Goal: Book appointment/travel/reservation

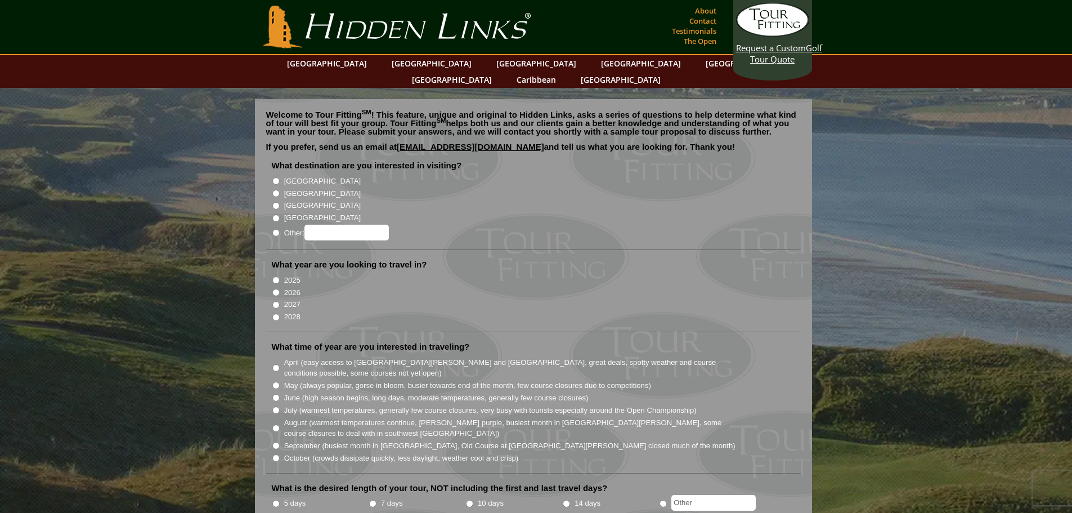
click at [279, 276] on input "2025" at bounding box center [275, 279] width 7 height 7
radio input "true"
click at [275, 177] on input "[GEOGRAPHIC_DATA]" at bounding box center [275, 180] width 7 height 7
radio input "true"
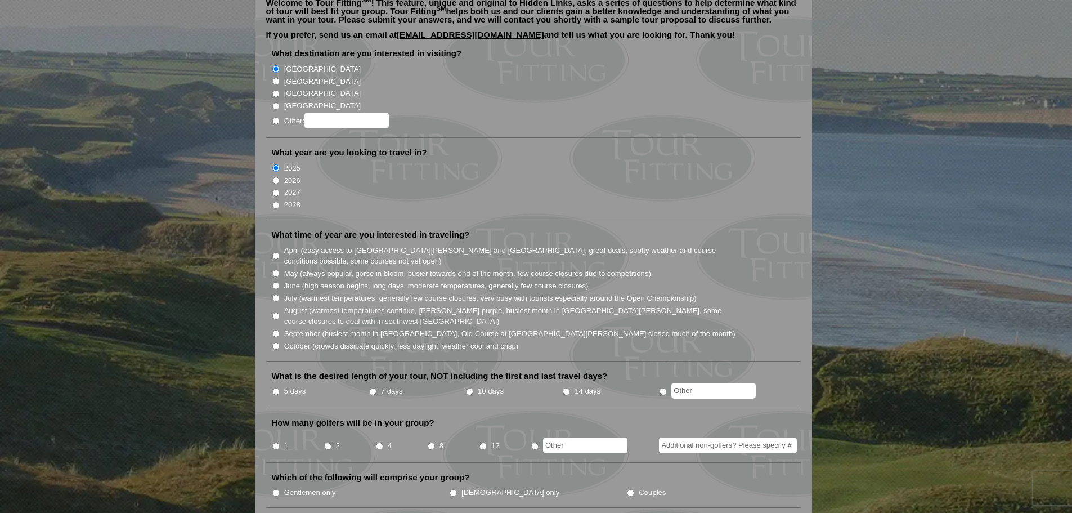
scroll to position [113, 0]
click at [275, 342] on input "October (crowds dissipate quickly, less daylight, weather cool and crisp)" at bounding box center [275, 345] width 7 height 7
radio input "true"
click at [277, 387] on input "5 days" at bounding box center [275, 390] width 7 height 7
radio input "true"
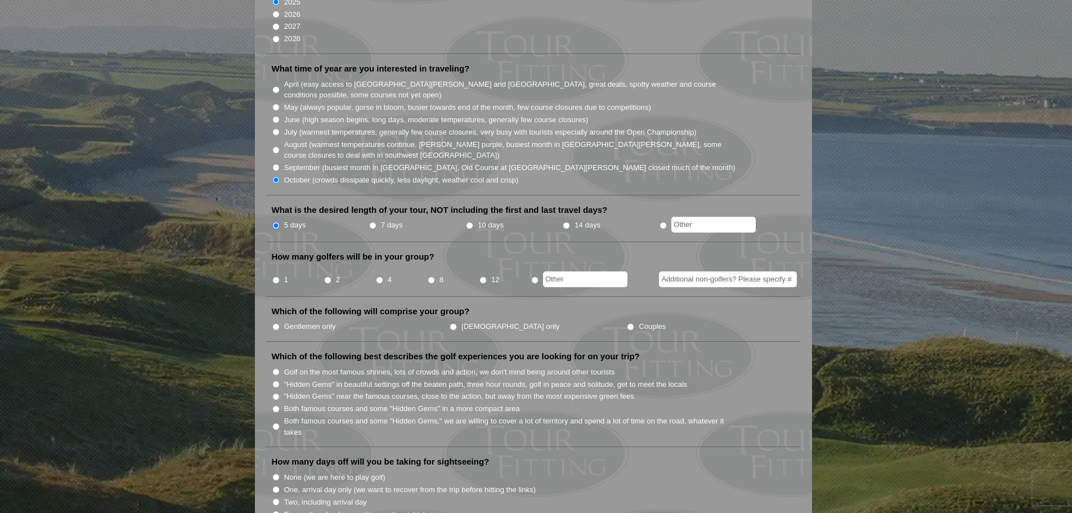
scroll to position [281, 0]
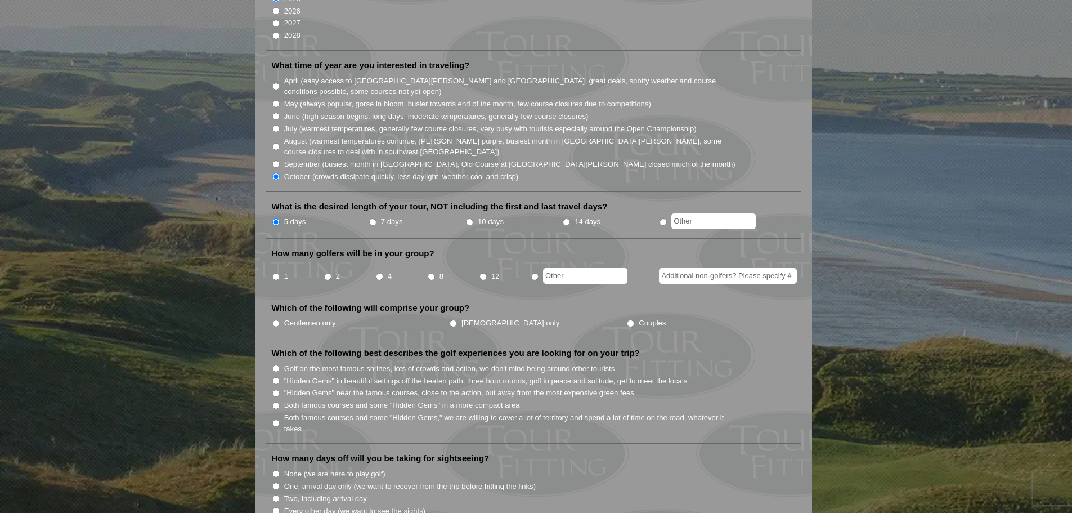
click at [276, 402] on input "Both famous courses and some "Hidden Gems" in a more compact area" at bounding box center [275, 405] width 7 height 7
radio input "true"
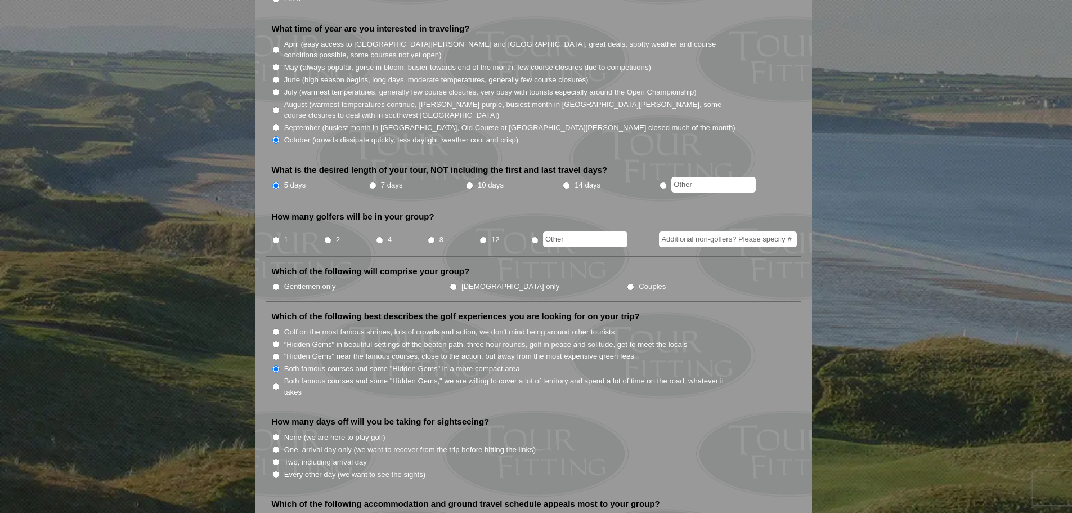
scroll to position [338, 0]
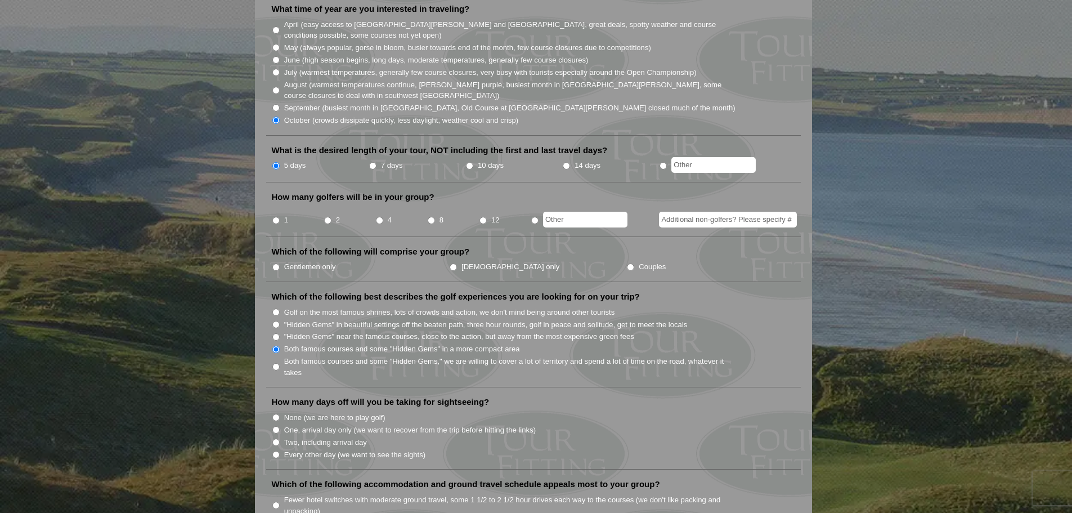
click at [277, 414] on input "None (we are here to play golf)" at bounding box center [275, 417] width 7 height 7
radio input "true"
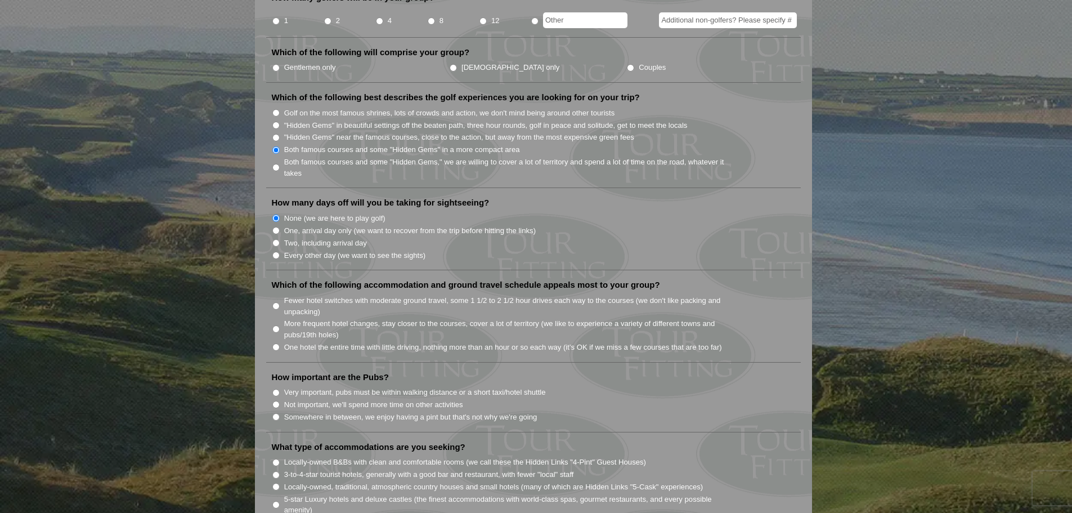
scroll to position [563, 0]
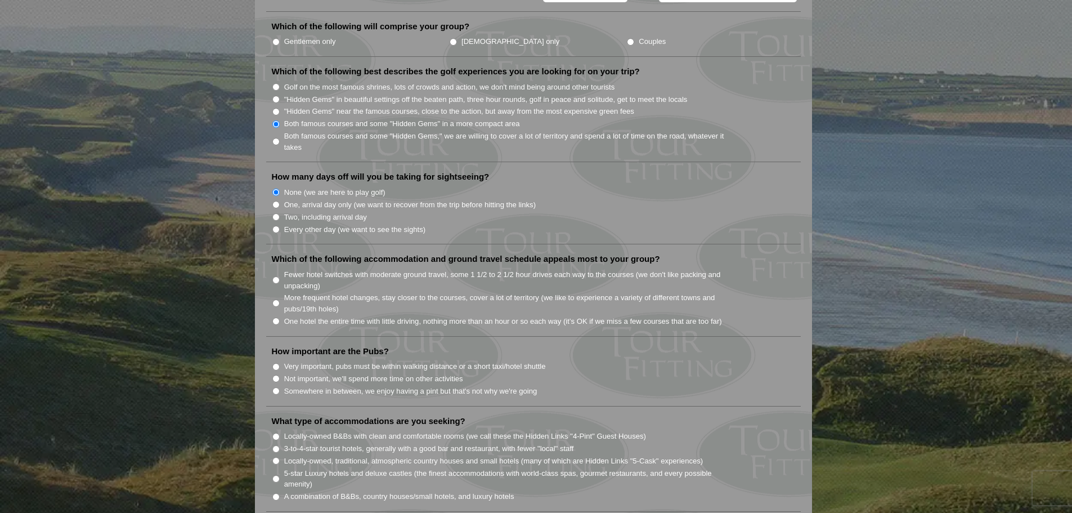
click at [295, 269] on label "Fewer hotel switches with moderate ground travel, some 1 1/2 to 2 1/2 hour driv…" at bounding box center [510, 280] width 452 height 22
click at [280, 276] on input "Fewer hotel switches with moderate ground travel, some 1 1/2 to 2 1/2 hour driv…" at bounding box center [275, 279] width 7 height 7
radio input "true"
click at [343, 361] on label "Very important, pubs must be within walking distance or a short taxi/hotel shut…" at bounding box center [415, 366] width 262 height 11
click at [280, 363] on input "Very important, pubs must be within walking distance or a short taxi/hotel shut…" at bounding box center [275, 366] width 7 height 7
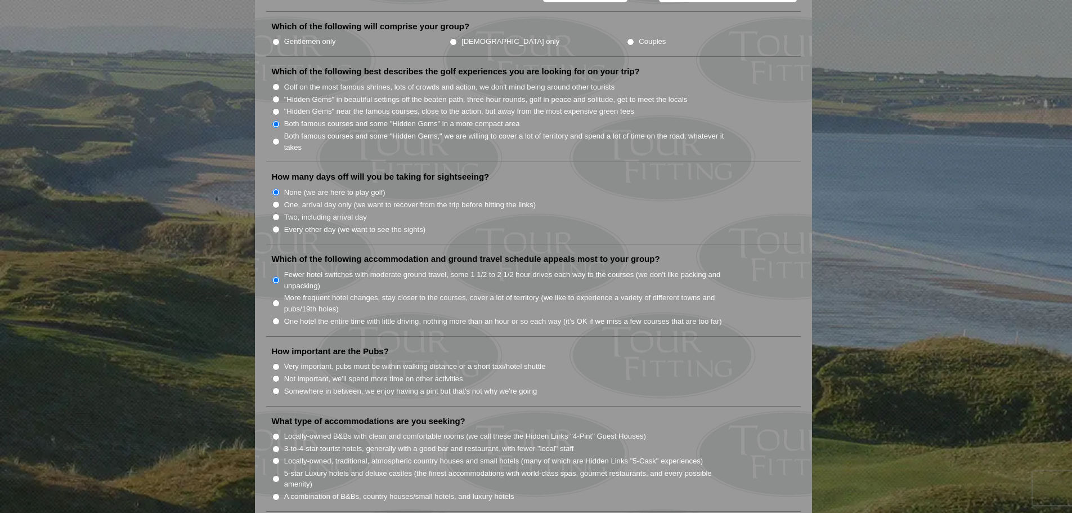
radio input "true"
click at [333, 468] on label "5-star Luxury hotels and deluxe castles (the finest accommodations with world-c…" at bounding box center [510, 479] width 452 height 22
click at [280, 475] on input "5-star Luxury hotels and deluxe castles (the finest accommodations with world-c…" at bounding box center [275, 478] width 7 height 7
radio input "true"
click at [336, 455] on label "Locally-owned, traditional, atmospheric country houses and small hotels (many o…" at bounding box center [493, 460] width 419 height 11
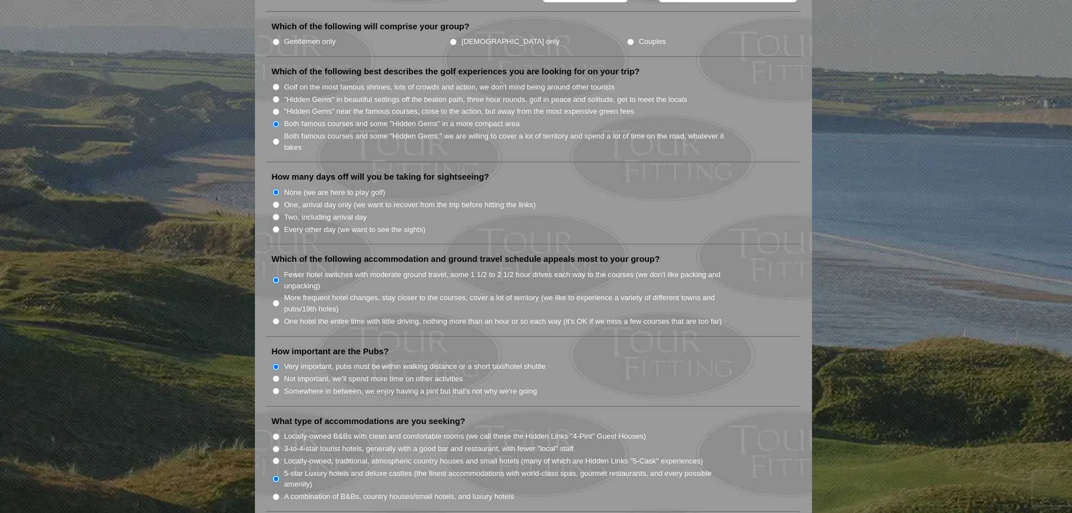
click at [280, 457] on input "Locally-owned, traditional, atmospheric country houses and small hotels (many o…" at bounding box center [275, 460] width 7 height 7
radio input "true"
click at [281, 454] on li "Locally-owned, traditional, atmospheric country houses and small hotels (many o…" at bounding box center [538, 460] width 532 height 12
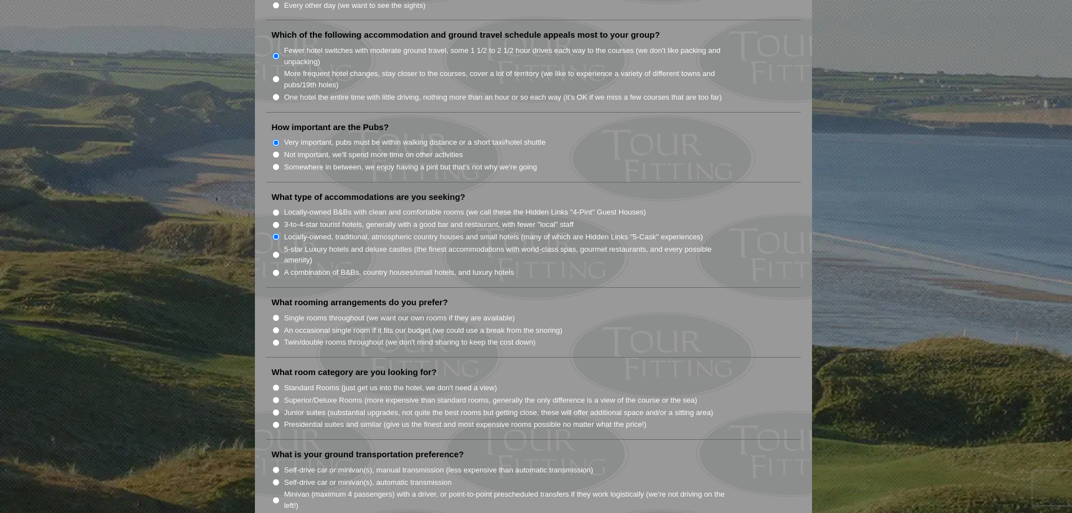
scroll to position [788, 0]
click at [279, 313] on input "Single rooms throughout (we want our own rooms if they are available)" at bounding box center [275, 316] width 7 height 7
radio input "true"
click at [277, 395] on input "Superior/Deluxe Rooms (more expensive than standard rooms, generally the only d…" at bounding box center [275, 398] width 7 height 7
radio input "true"
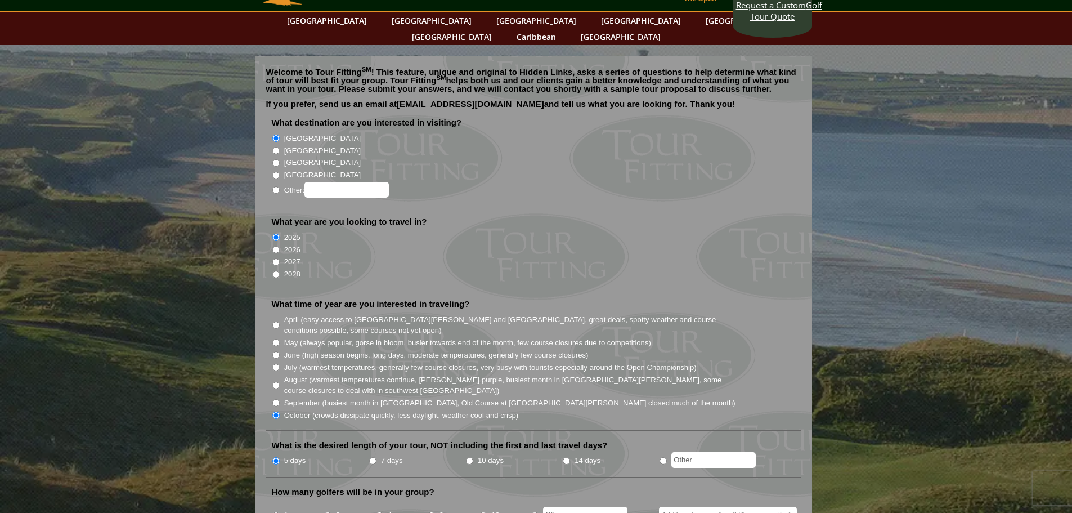
scroll to position [0, 0]
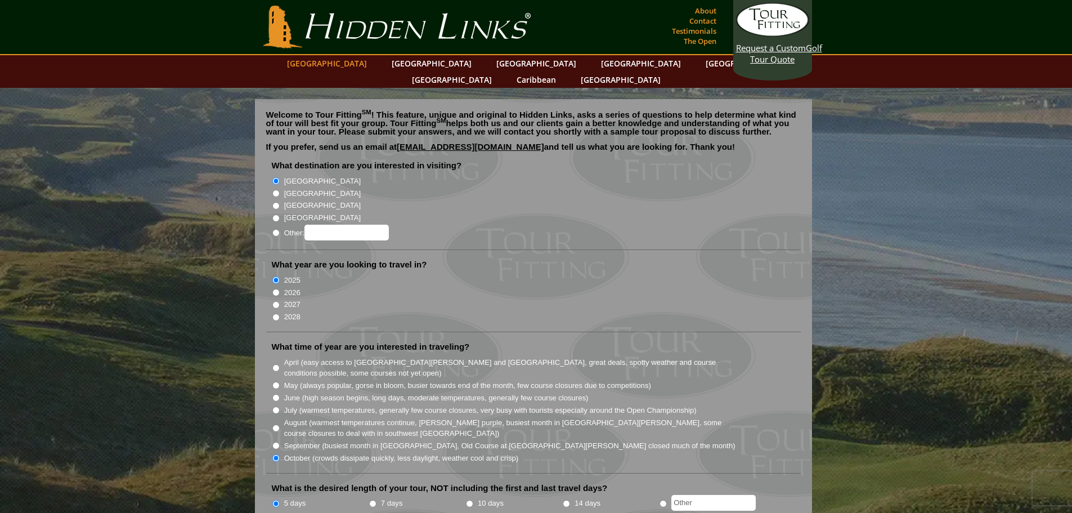
click at [357, 64] on link "[GEOGRAPHIC_DATA]" at bounding box center [326, 63] width 91 height 16
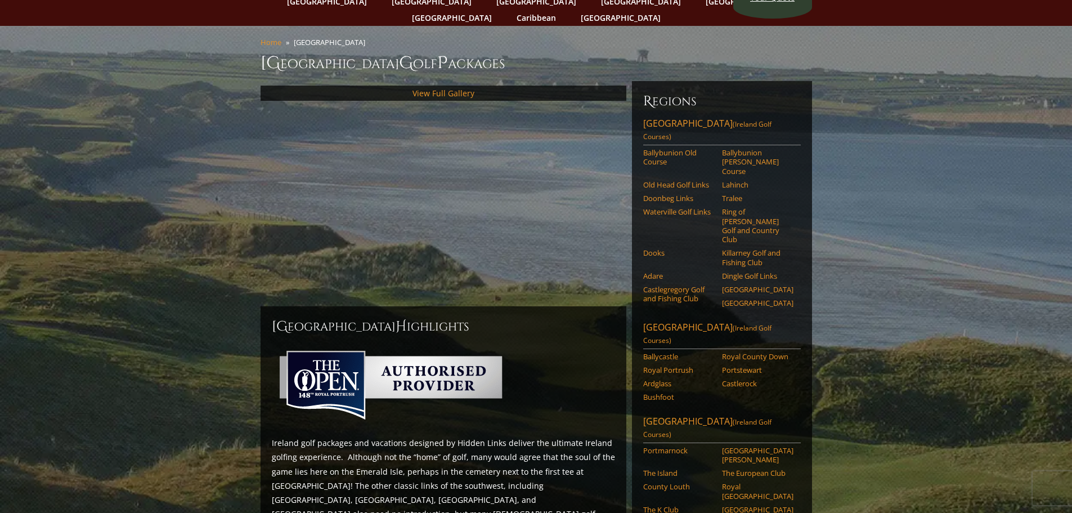
scroll to position [113, 0]
